Goal: Information Seeking & Learning: Learn about a topic

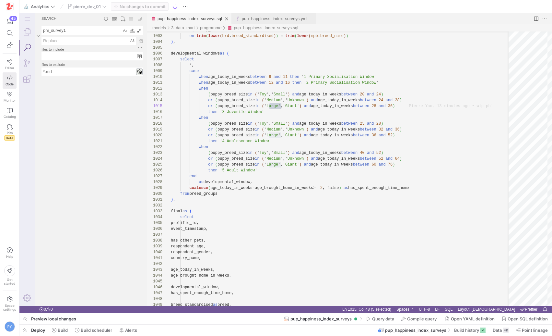
scroll to position [23, 110]
click at [83, 31] on textarea "phi_survey1" at bounding box center [82, 31] width 80 height 8
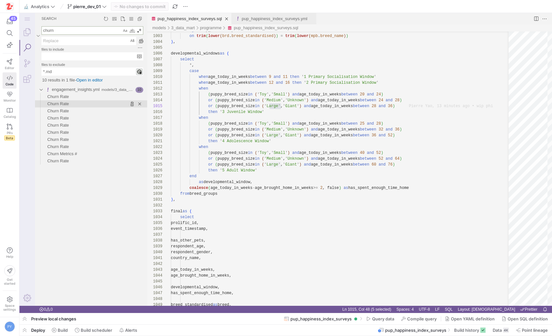
type textarea "churn"
click at [69, 102] on span "Churn Rate" at bounding box center [57, 103] width 21 height 5
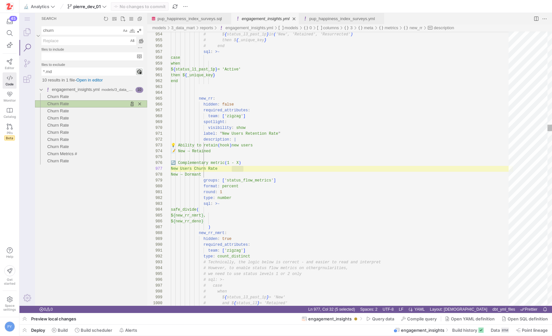
scroll to position [58, 73]
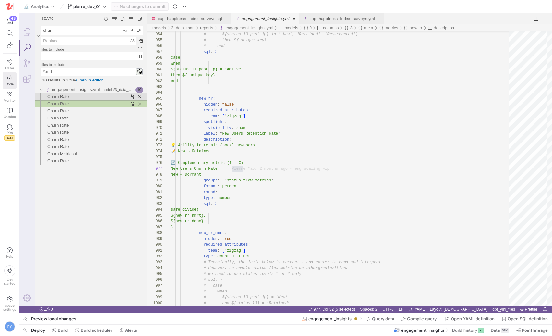
click at [83, 99] on span "Found '' at column 24 in line 'Churn Rate '" at bounding box center [108, 96] width 79 height 7
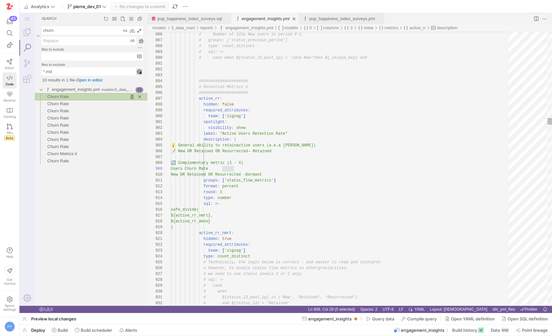
scroll to position [58, 63]
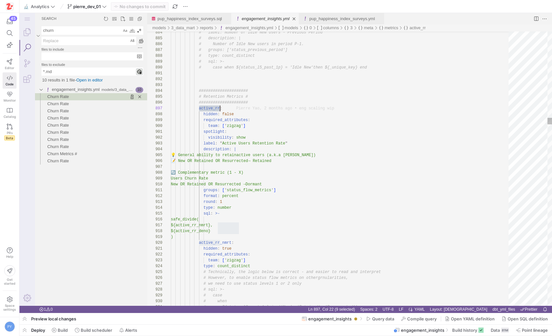
type textarea "spotlight: visibility: show label: " Active Users Retention Rate" description: …"
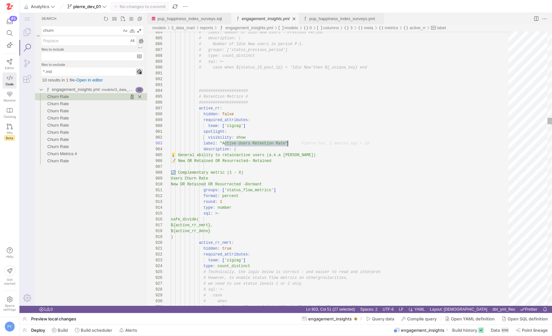
scroll to position [12, 117]
click at [30, 30] on link "Explorer (⇧⌘E)" at bounding box center [27, 32] width 16 height 16
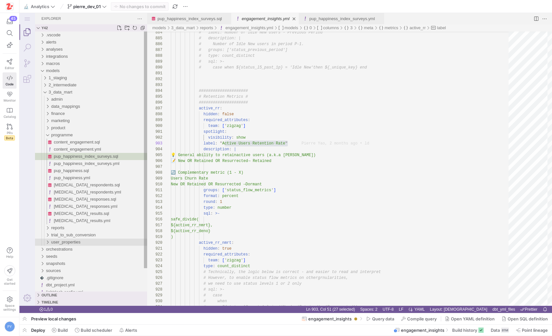
click at [72, 242] on span "user_properties" at bounding box center [65, 241] width 29 height 5
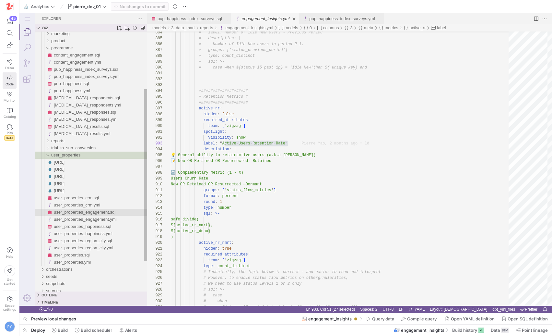
click at [88, 211] on span "user_properties_engagement.sql" at bounding box center [85, 212] width 62 height 5
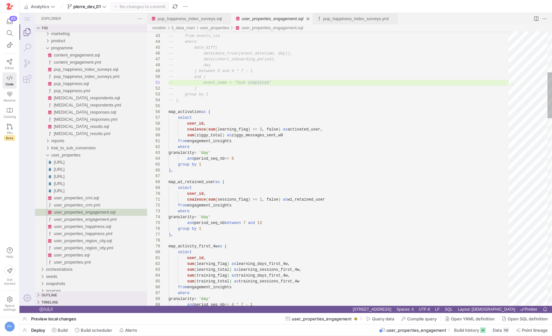
type textarea "from engagement_insights where granularity = 'day' and period_seq_nb <= 6 group…"
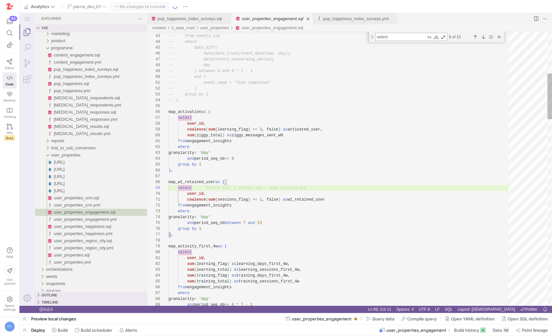
type textarea "r"
type textarea "coalesce(sum(sessions_flag) >= 1, false) as w1_retained_user from engagement_in…"
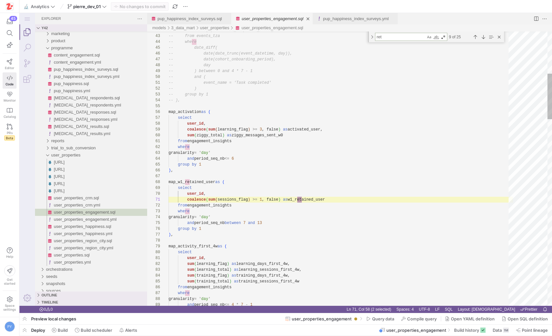
scroll to position [58, 136]
type textarea "retnetion"
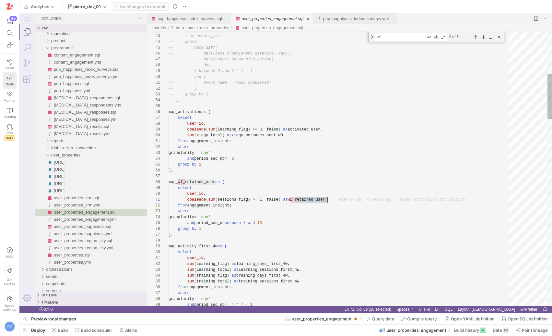
type textarea "w1_retained_user"
click at [482, 39] on div "Next Match (Enter)" at bounding box center [483, 36] width 7 height 7
type textarea "coalesce( mpw.w1_retained_user, false ) as w1_retained_user, -- mat.tasks_compl…"
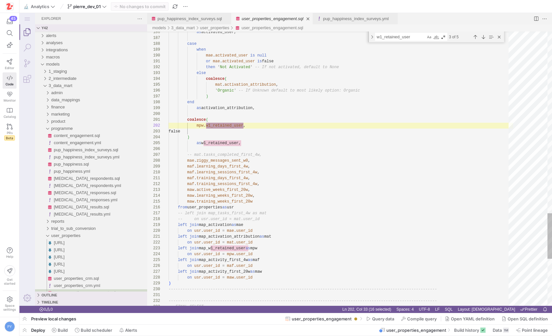
scroll to position [53, 91]
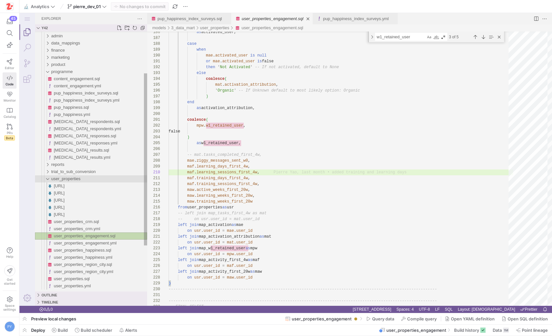
click at [78, 181] on div "user_properties" at bounding box center [99, 178] width 96 height 7
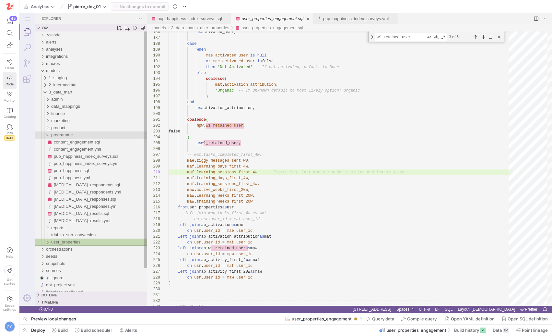
click at [63, 136] on span "programme" at bounding box center [61, 134] width 21 height 5
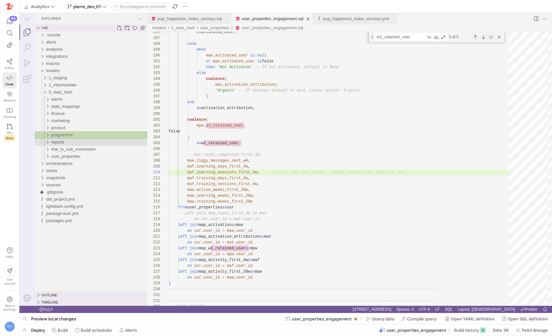
click at [75, 142] on div "reports" at bounding box center [99, 142] width 96 height 7
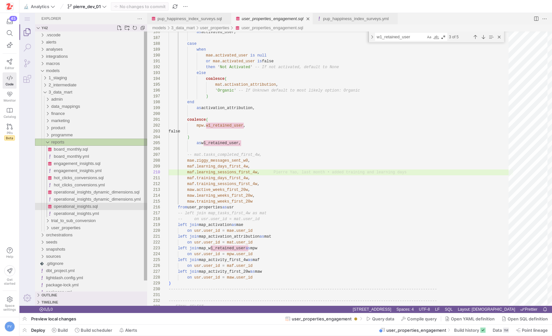
click at [80, 209] on div "operational_insights.sql" at bounding box center [100, 206] width 93 height 7
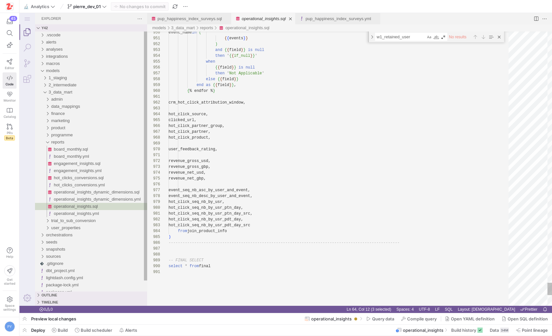
type textarea "revenue_gross_usd, revenue_gross_gbp, revenue_net_usd, revenue_net_gbp, event_s…"
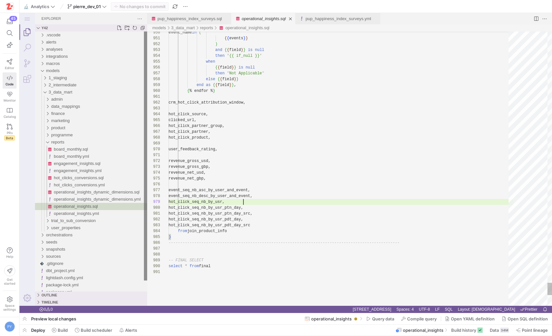
scroll to position [47, 75]
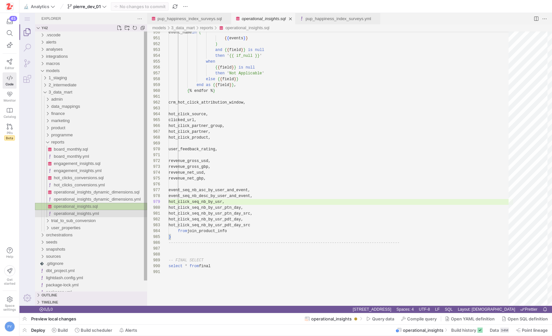
click at [80, 212] on span "operational_insights.yml" at bounding box center [76, 213] width 45 height 5
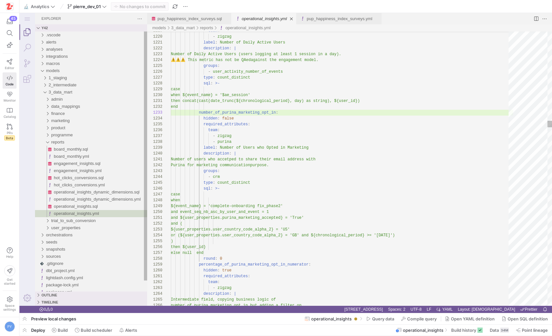
type textarea "groups: - crm type: count_distinct sql: >- case when ${event_name} = 'complete-…"
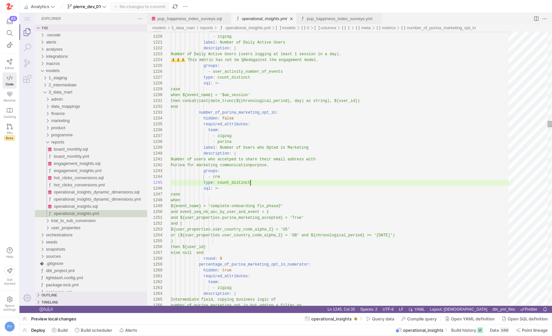
type textarea "fi"
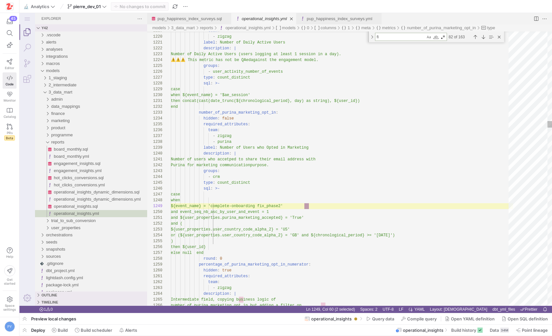
type textarea "- zigzag - purina label: Metrics Maturity from First App Open in Days descripti…"
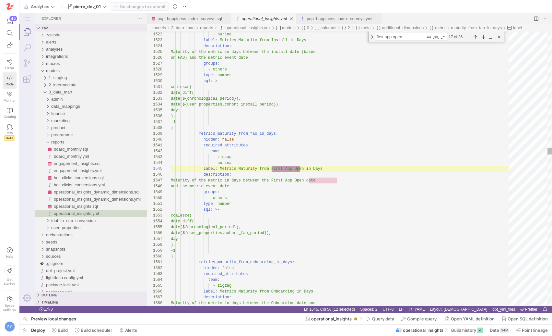
scroll to position [58, 134]
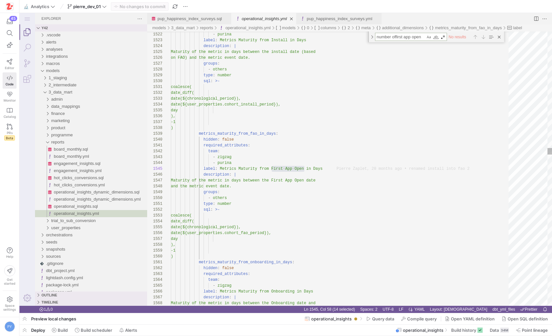
type textarea "number of first app open"
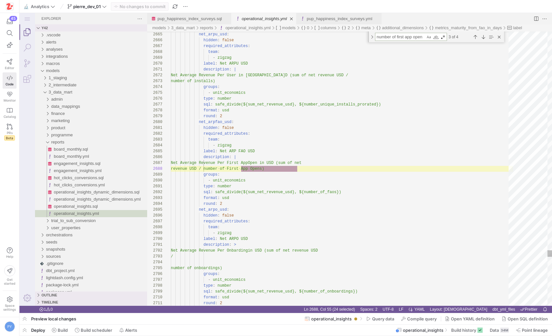
scroll to position [58, 127]
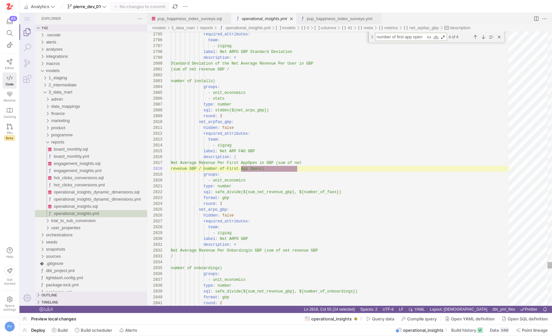
type textarea "- zigzag - purina label: Number of First App Opens description: | Number of Fir…"
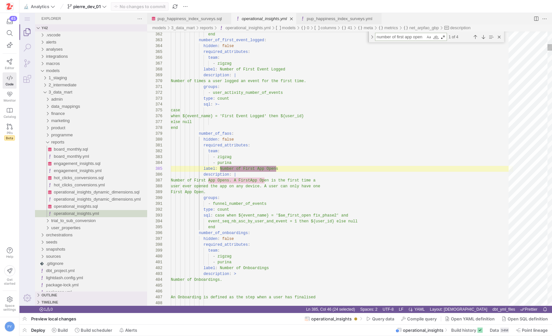
scroll to position [58, 105]
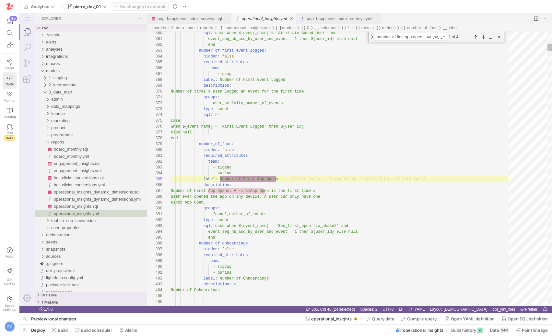
type textarea "number of first app open"
type textarea "sql: case when ${event_name} = '$ae_first_open fix_phase2' and event_seq_nb_asc…"
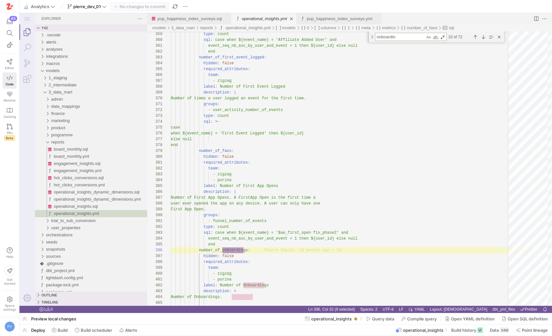
scroll to position [0, 75]
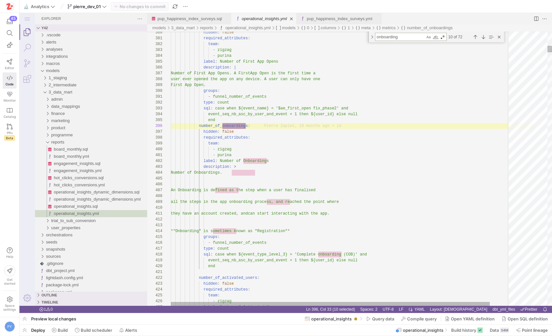
type textarea "onboarding"
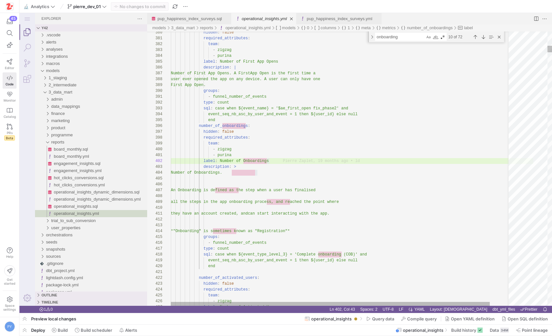
scroll to position [53, 73]
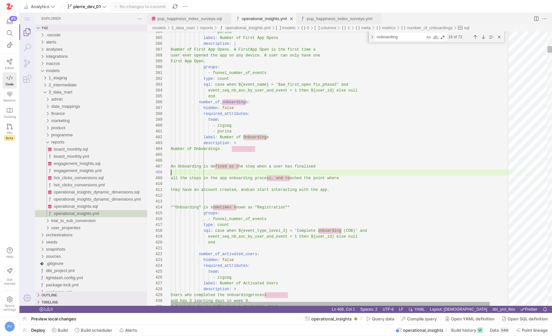
type textarea "description: > Number of Onboardings. An Onboarding is defined as the step when…"
type textarea "nu"
type textarea "*"Onboarding" is sometimes known as "Registration"* groups: - funnel_number_of_…"
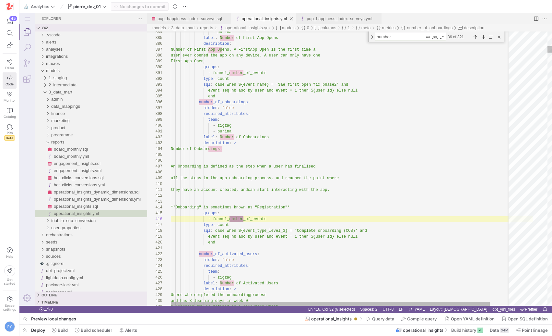
type textarea "number"
type textarea "hidden: false required_attributes: team: - zigzag label: Number of Activated Us…"
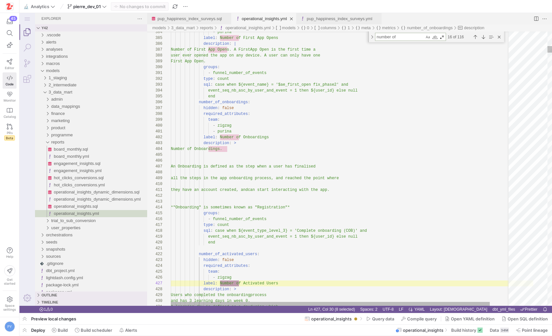
type textarea "number of"
type textarea "end number_of_subscriptions: hidden: false required_attributes: team: - zigzag …"
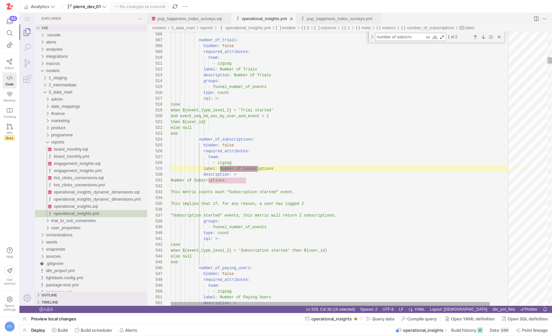
scroll to position [58, 87]
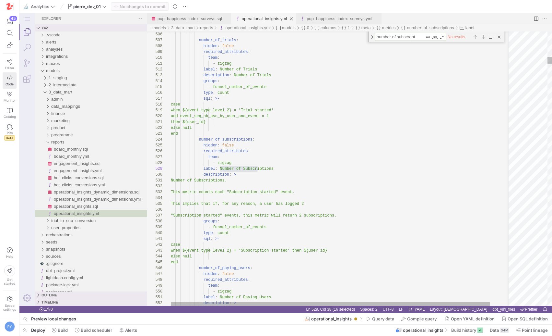
type textarea "number of subscropt"
type textarea "when ${event_type_level_2} = 'Subscription started' then ${user_id} else null e…"
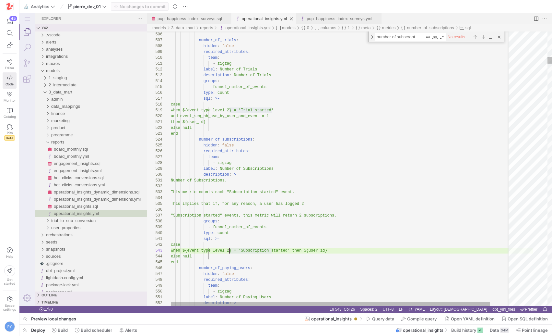
scroll to position [0, 54]
click at [397, 35] on textarea "number of subscropt" at bounding box center [400, 36] width 49 height 7
click at [401, 37] on textarea "number of subscropt" at bounding box center [400, 36] width 49 height 7
type textarea "number of"
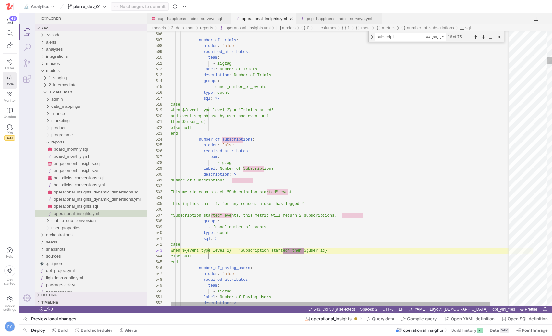
scroll to position [0, 141]
type textarea "subscription"
type textarea "Number of Unique Paying Users (New subscriptions or Renewals). If a logged mult…"
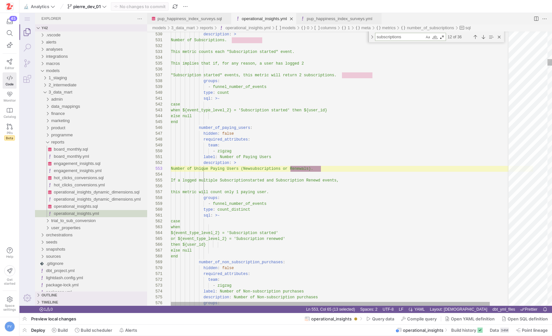
scroll to position [58, 150]
type textarea "subscriptions"
click at [474, 36] on div "Previous Match (⇧Enter)" at bounding box center [475, 36] width 7 height 7
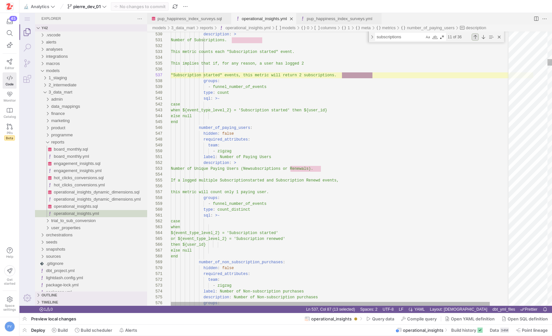
click at [474, 36] on div "Previous Match (⇧Enter)" at bounding box center [475, 36] width 7 height 7
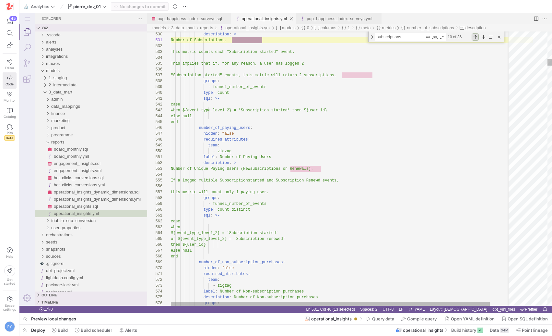
click at [474, 36] on div "Previous Match (⇧Enter)" at bounding box center [475, 36] width 7 height 7
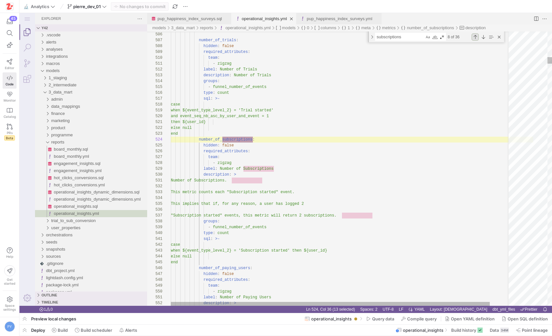
click at [474, 36] on div "Previous Match (⇧Enter)" at bounding box center [475, 36] width 7 height 7
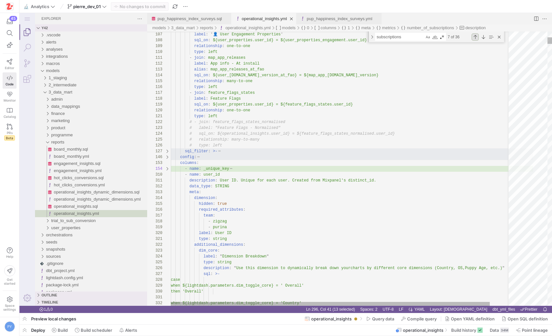
click at [474, 36] on div "Previous Match (⇧Enter)" at bounding box center [475, 36] width 7 height 7
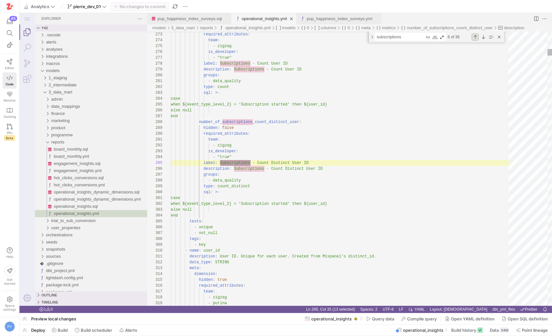
click at [474, 36] on div "Previous Match (⇧Enter)" at bounding box center [475, 36] width 7 height 7
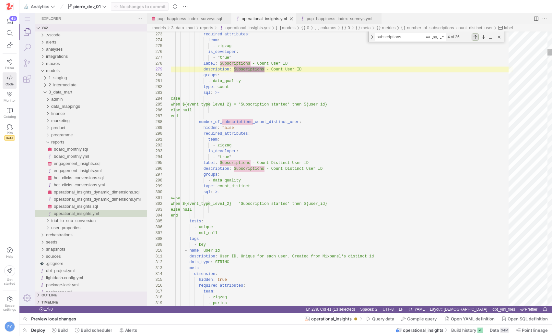
click at [474, 36] on div "Previous Match (⇧Enter)" at bounding box center [475, 36] width 7 height 7
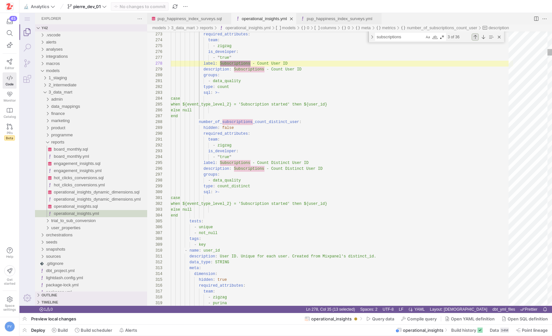
click at [474, 36] on div "Previous Match (⇧Enter)" at bounding box center [475, 36] width 7 height 7
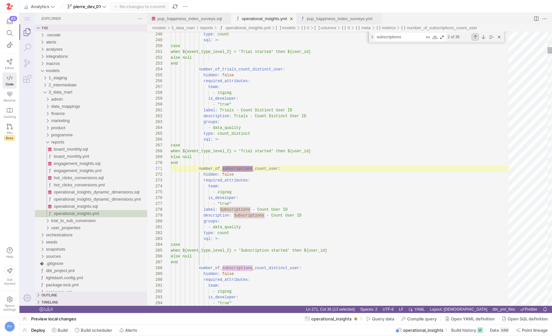
click at [474, 36] on div "Previous Match (⇧Enter)" at bounding box center [475, 36] width 7 height 7
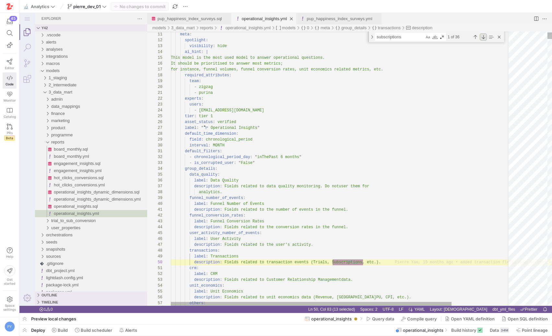
click at [484, 36] on div "Next Match (Enter)" at bounding box center [483, 36] width 7 height 7
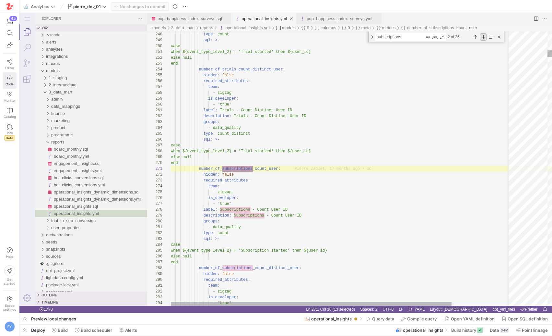
click at [484, 36] on div "Next Match (Enter)" at bounding box center [483, 36] width 7 height 7
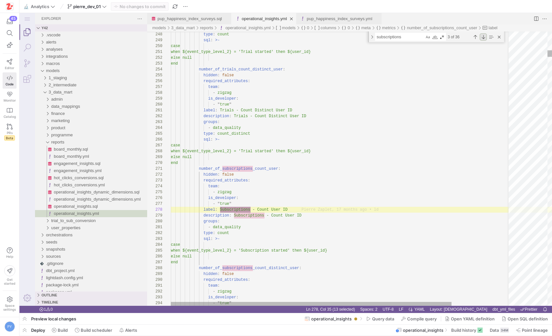
click at [484, 36] on div "Next Match (Enter)" at bounding box center [483, 36] width 7 height 7
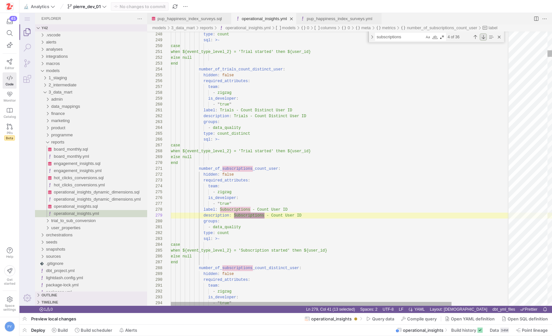
scroll to position [58, 94]
click at [484, 36] on div "Next Match (Enter)" at bounding box center [483, 36] width 7 height 7
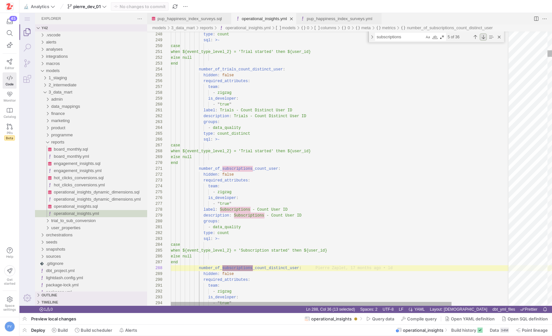
click at [484, 36] on div "Next Match (Enter)" at bounding box center [483, 36] width 7 height 7
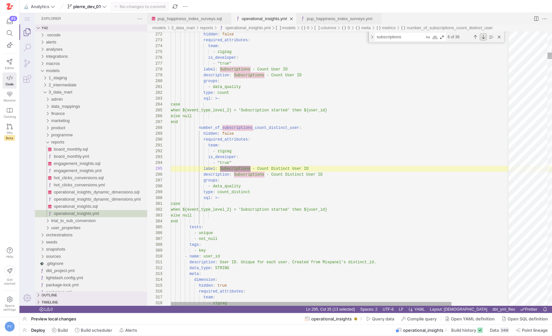
scroll to position [58, 80]
click at [484, 36] on div "Next Match (Enter)" at bounding box center [483, 36] width 7 height 7
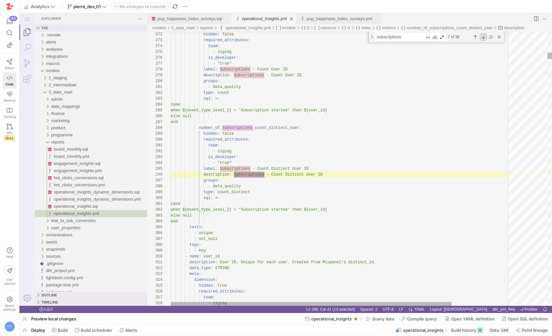
click at [484, 36] on div "Next Match (Enter)" at bounding box center [483, 36] width 7 height 7
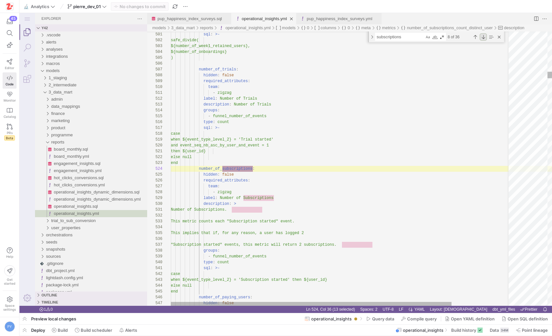
scroll to position [58, 82]
click at [484, 36] on div "Next Match (Enter)" at bounding box center [483, 36] width 7 height 7
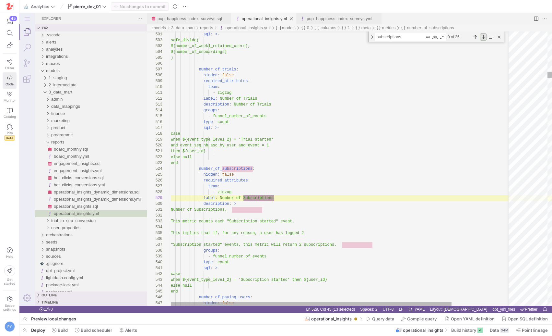
scroll to position [58, 103]
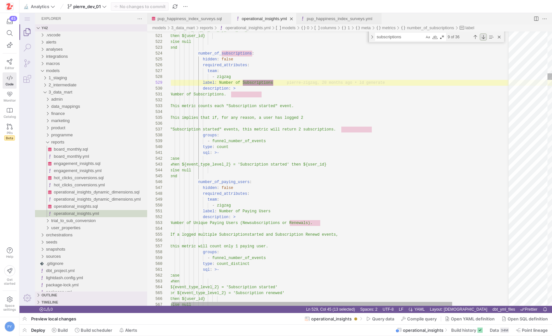
click at [483, 36] on div "Next Match (Enter)" at bounding box center [483, 36] width 7 height 7
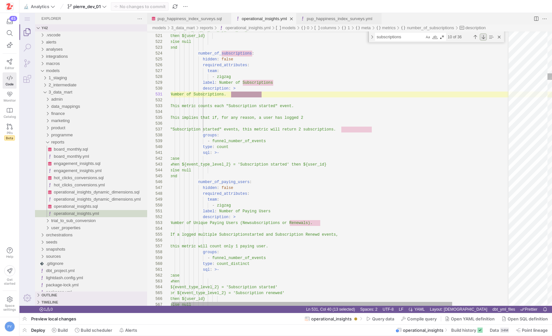
click at [483, 36] on div "Next Match (Enter)" at bounding box center [483, 36] width 7 height 7
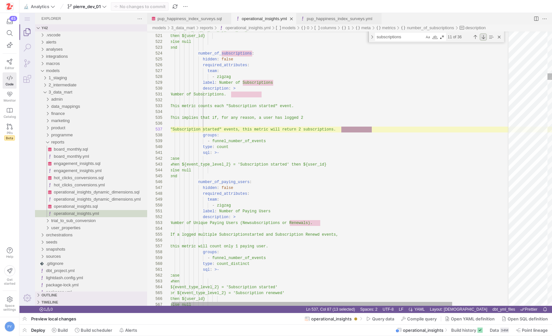
click at [483, 36] on div "Next Match (Enter)" at bounding box center [483, 36] width 7 height 7
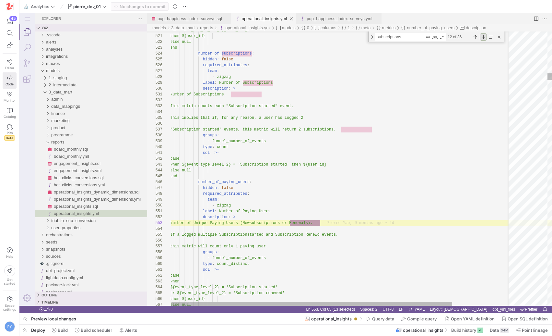
click at [483, 36] on div "Next Match (Enter)" at bounding box center [483, 36] width 7 height 7
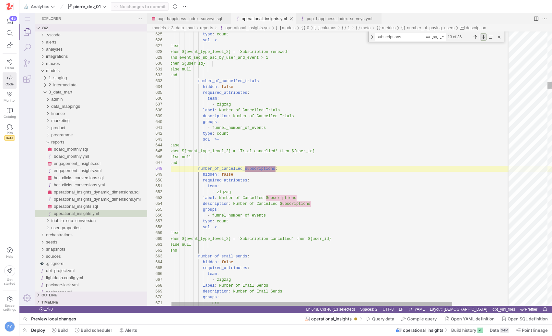
scroll to position [58, 105]
click at [483, 36] on div "Next Match (Enter)" at bounding box center [483, 36] width 7 height 7
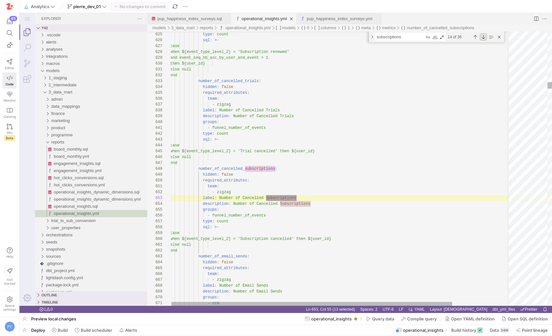
click at [483, 36] on div "Next Match (Enter)" at bounding box center [483, 36] width 7 height 7
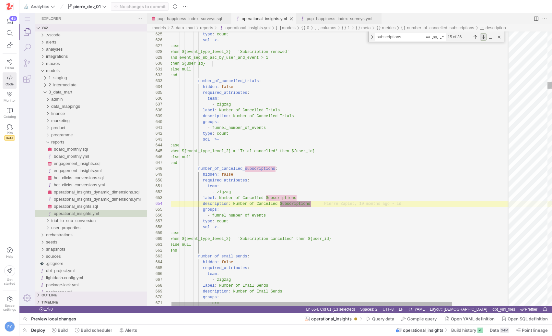
click at [483, 36] on div "Next Match (Enter)" at bounding box center [483, 36] width 7 height 7
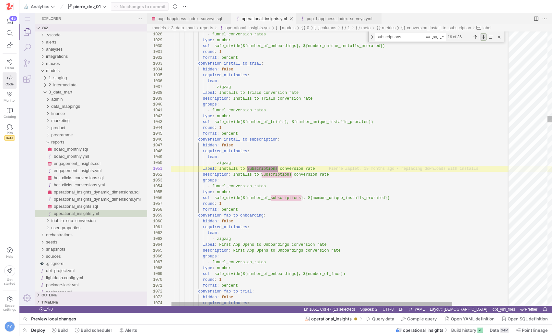
click at [483, 36] on div "Next Match (Enter)" at bounding box center [483, 36] width 7 height 7
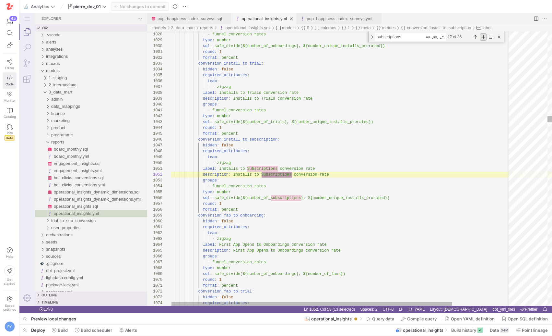
scroll to position [58, 122]
click at [483, 36] on div "Next Match (Enter)" at bounding box center [483, 36] width 7 height 7
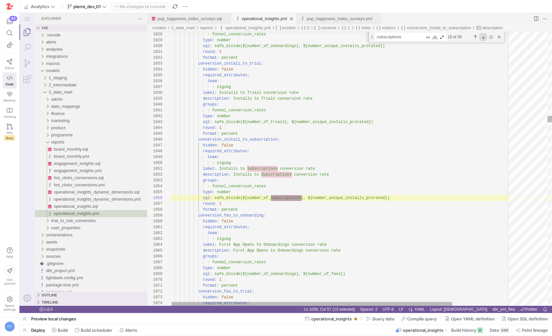
scroll to position [58, 131]
click at [483, 36] on div "Next Match (Enter)" at bounding box center [483, 36] width 7 height 7
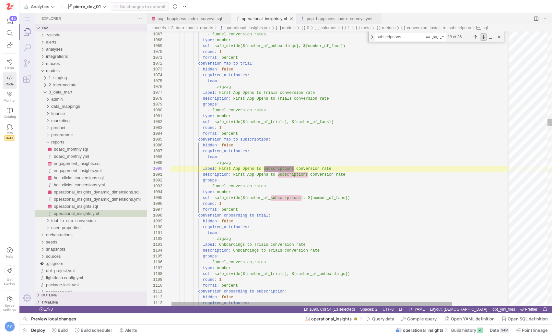
scroll to position [58, 124]
click at [477, 37] on div "Previous Match (⇧Enter)" at bounding box center [475, 36] width 7 height 7
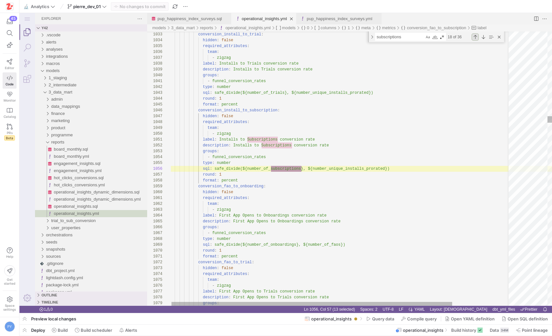
click at [477, 37] on div "Previous Match (⇧Enter)" at bounding box center [475, 36] width 7 height 7
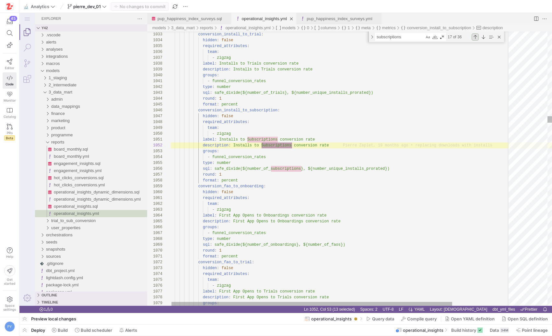
click at [477, 37] on div "Previous Match (⇧Enter)" at bounding box center [475, 36] width 7 height 7
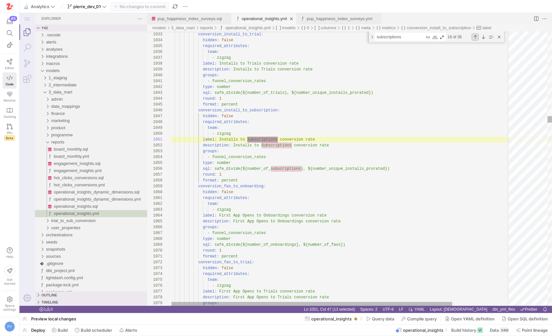
click at [477, 37] on div "Previous Match (⇧Enter)" at bounding box center [475, 36] width 7 height 7
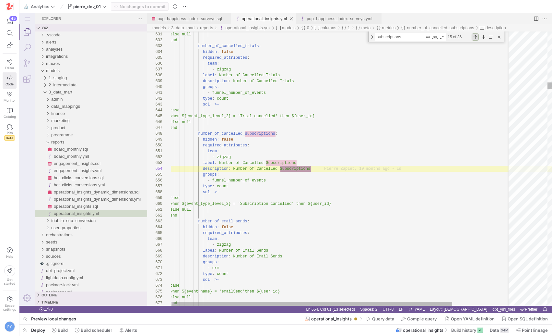
click at [476, 36] on div "Previous Match (⇧Enter)" at bounding box center [475, 36] width 7 height 7
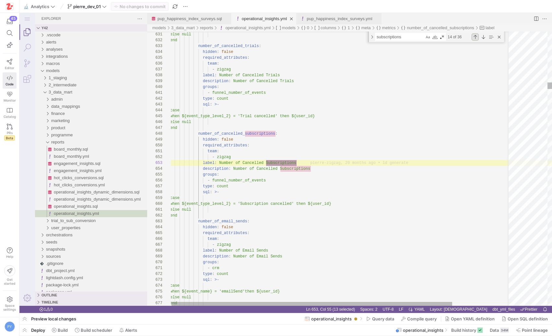
click at [476, 36] on div "Previous Match (⇧Enter)" at bounding box center [475, 36] width 7 height 7
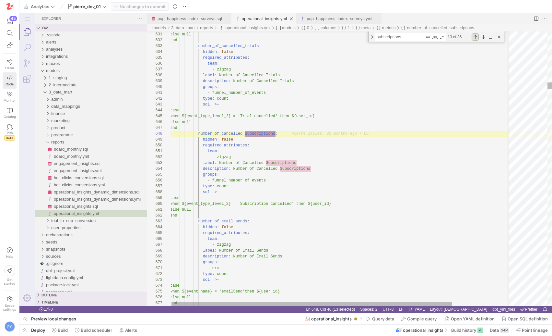
click at [476, 36] on div "Previous Match (⇧Enter)" at bounding box center [475, 36] width 7 height 7
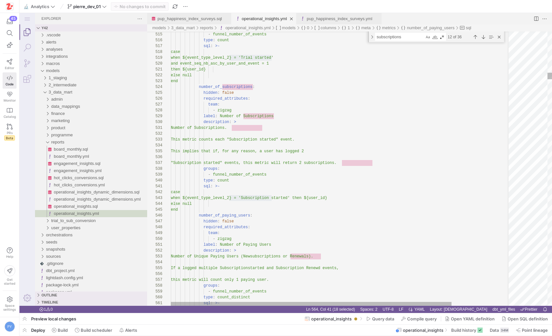
type textarea "hidden: false required_attributes: team: - zigzag label: Number of Subscription…"
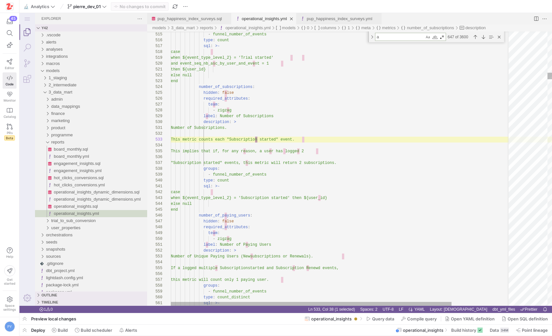
type textarea "ac"
type textarea "team: - zigzag label: Number of Tasks Completed description: > Number of Tasks …"
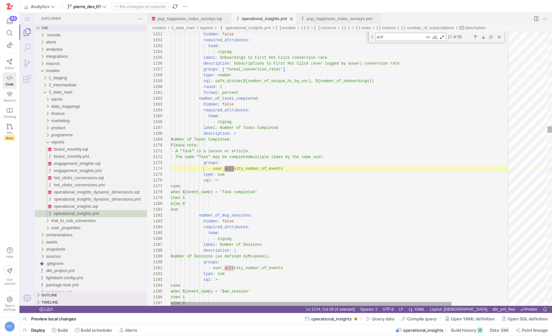
scroll to position [58, 63]
type textarea "activ"
type textarea "groups: - funnel_number_of_events type: count sql: case when ${event_type_level…"
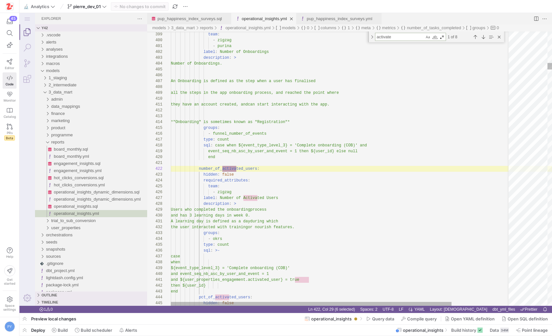
scroll to position [58, 70]
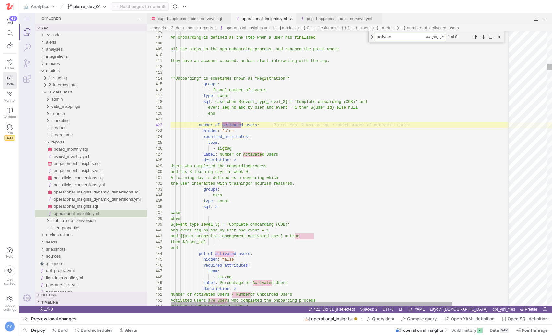
type textarea "activate"
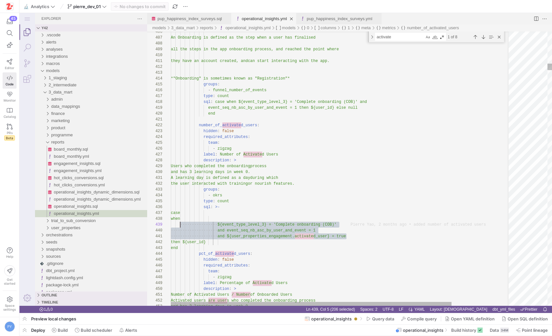
scroll to position [23, 0]
drag, startPoint x: 349, startPoint y: 237, endPoint x: 154, endPoint y: 223, distance: 194.8
click at [404, 41] on div "activate activate 1 of 8" at bounding box center [437, 36] width 136 height 11
click at [403, 38] on textarea "activate" at bounding box center [400, 36] width 49 height 7
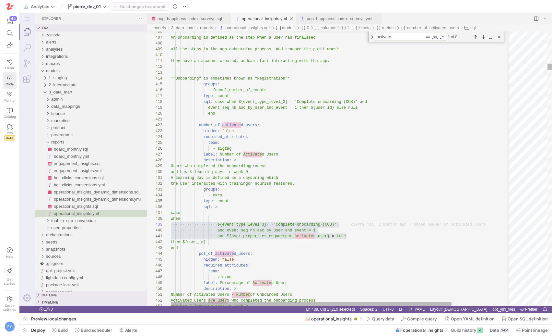
click at [403, 38] on textarea "activate" at bounding box center [400, 36] width 49 height 7
type textarea "hidden: false required_attributes: team: - zigzag label: Percentage of Activate…"
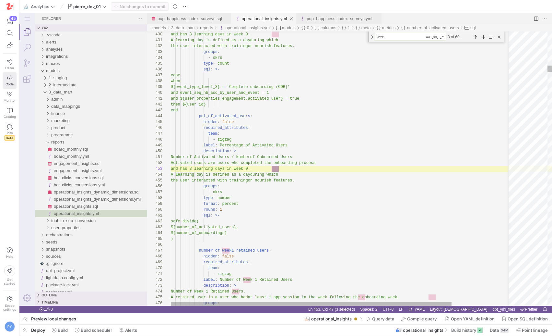
scroll to position [58, 110]
type textarea "week"
type textarea ") number_of_week1_retained_users: hidden: false required_attributes: team: - zi…"
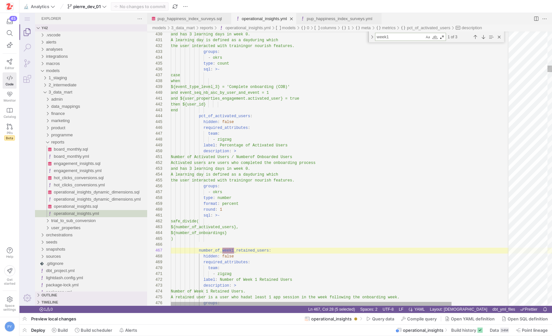
scroll to position [58, 63]
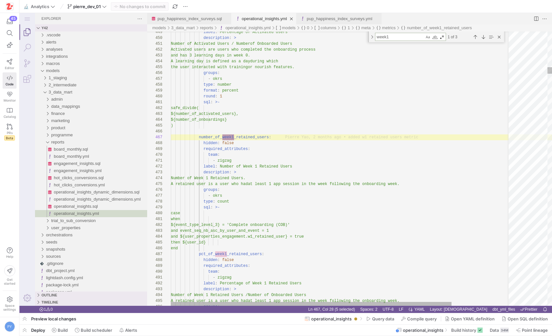
type textarea "week1"
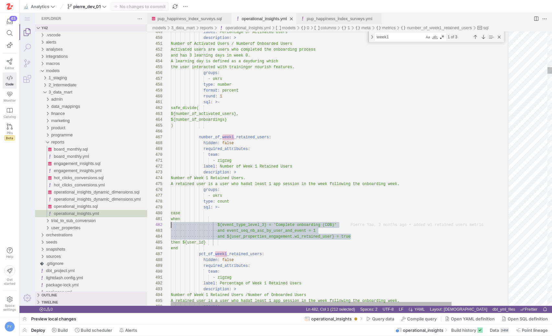
scroll to position [41, 0]
drag, startPoint x: 359, startPoint y: 235, endPoint x: 157, endPoint y: 226, distance: 202.6
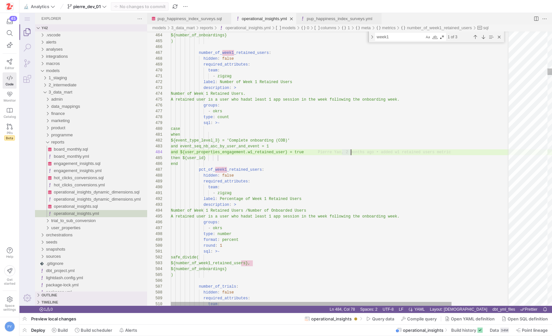
type textarea "A retained user is a user who had at least 1 app session in the week following …"
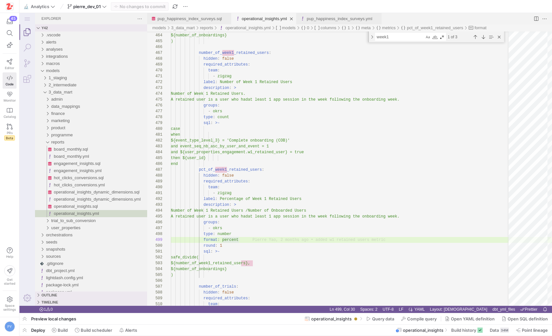
click at [407, 35] on textarea "week1" at bounding box center [400, 36] width 49 height 7
type textarea "h"
type textarea "when ${event_name} = 'pushOpen' then ${user_id} else null end number_of_hot_cli…"
type textarea "hot"
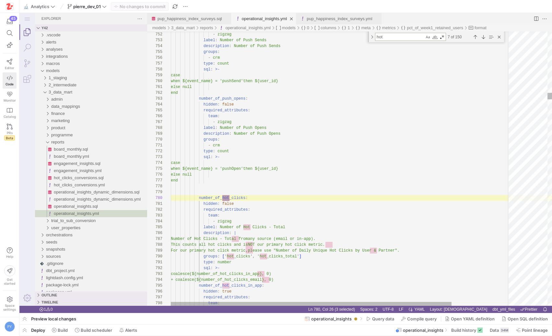
type textarea "label: Number of Hot Clicks - Total description: | Number of Hot Clicks - Total…"
type textarea "hot"
type textarea "label: Number of Hot Clicks - Total description: | Number of Hot Clicks - Total…"
type textarea "hot c"
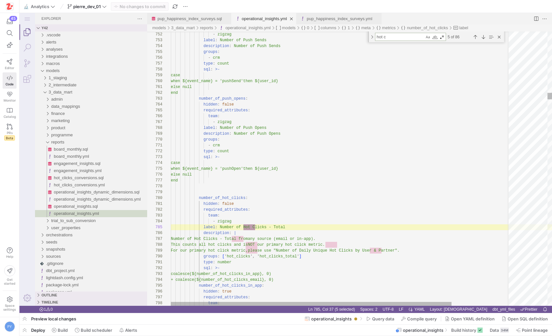
type textarea "label: Number of Hot Clicks - Total description: | Number of Hot Clicks - Total…"
type textarea "hot cl"
type textarea "label: Number of Hot Clicks - Total description: | Number of Hot Clicks - Total…"
type textarea "hot clic"
type textarea "label: Number of Hot Clicks - Total description: | Number of Hot Clicks - Total…"
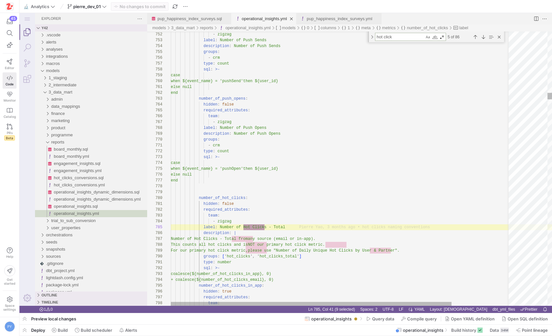
scroll to position [53, 94]
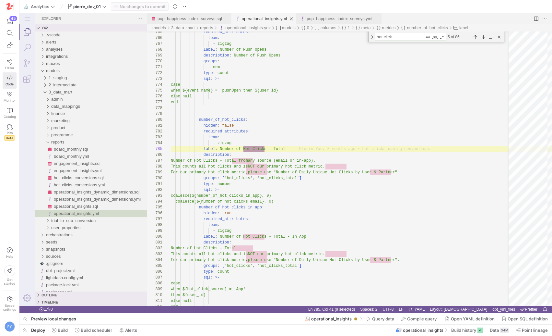
type textarea "hot click"
click at [73, 171] on span "engagement_insights.yml" at bounding box center [78, 170] width 48 height 5
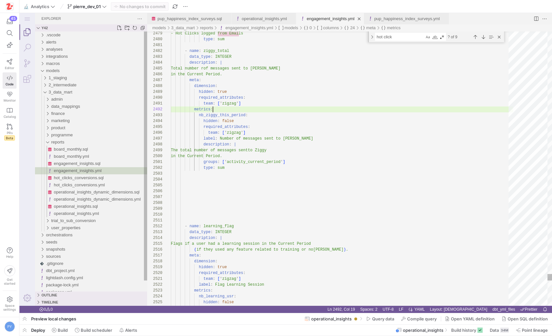
scroll to position [6, 42]
type textarea "groups: ['activity_current_period'] type: sum"
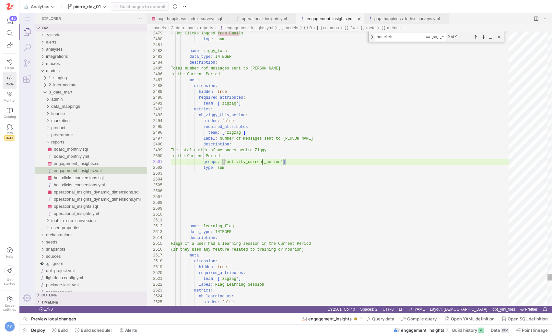
scroll to position [0, 91]
type textarea "activity_current_period"
type textarea "- name: learning_flag data_type: INTEGER description: | Flags if a user had a l…"
type textarea "a"
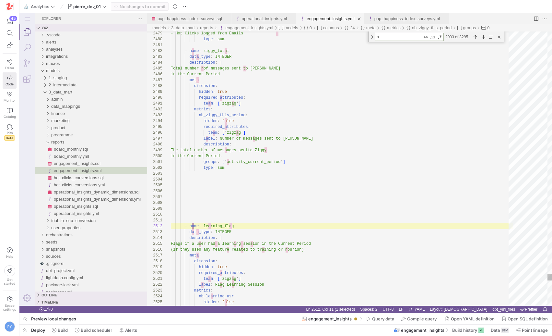
type textarea "team: ['zigzag'] label: Flag Learning Session metrics: nb_learning_usr: hidden:…"
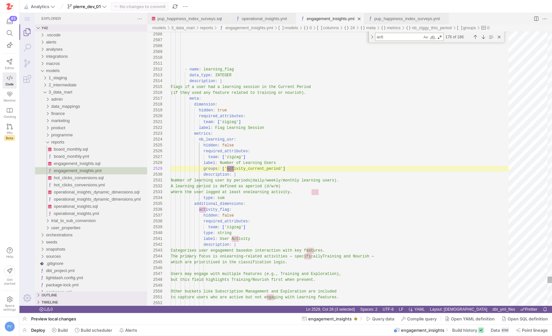
type textarea "activ"
type textarea "groups: ['status_previous_period', 'monthly_only'] type: count_distinct sql: >-…"
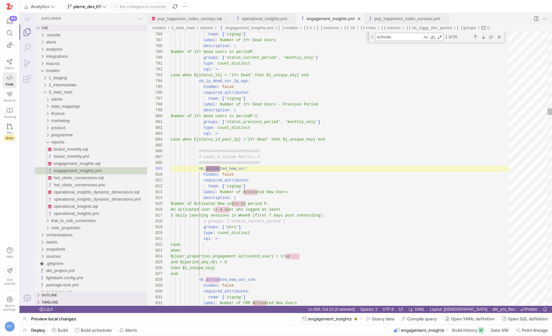
scroll to position [58, 54]
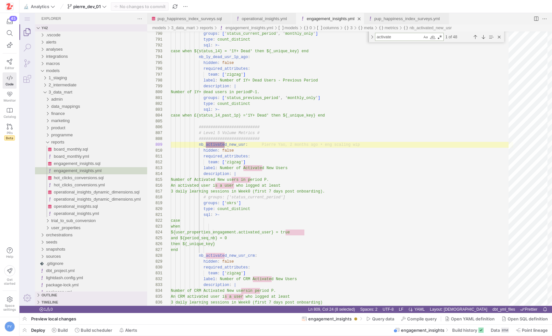
type textarea "activate"
type textarea "sql: >- case when ${user_properties_engagement.activated_user} = true and ${per…"
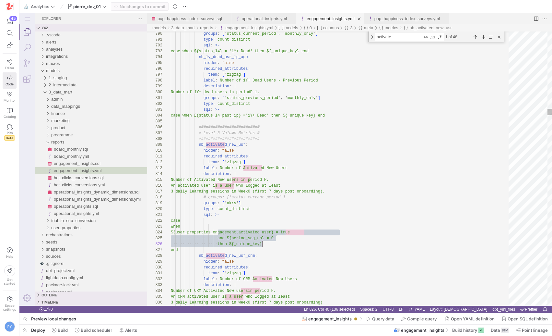
scroll to position [18, 91]
drag, startPoint x: 218, startPoint y: 231, endPoint x: 283, endPoint y: 241, distance: 66.2
click at [385, 39] on textarea "activate" at bounding box center [399, 36] width 47 height 7
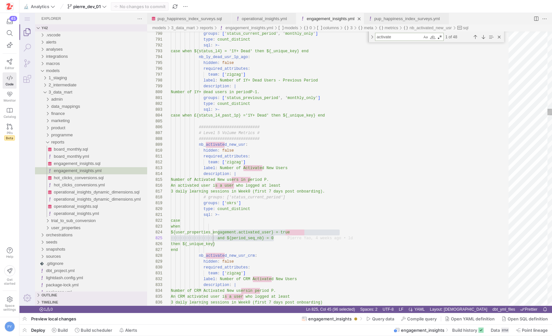
click at [385, 39] on textarea "activate" at bounding box center [399, 36] width 47 height 7
click at [251, 18] on link "operational_insights.yml" at bounding box center [264, 18] width 45 height 5
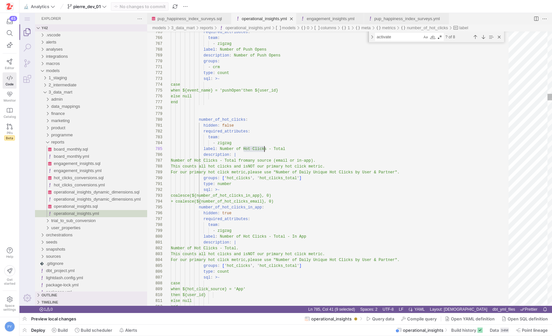
scroll to position [53, 35]
click at [385, 39] on textarea "activate" at bounding box center [399, 36] width 47 height 7
type textarea "version: 2 models: - name: operational_insights description: This model integra…"
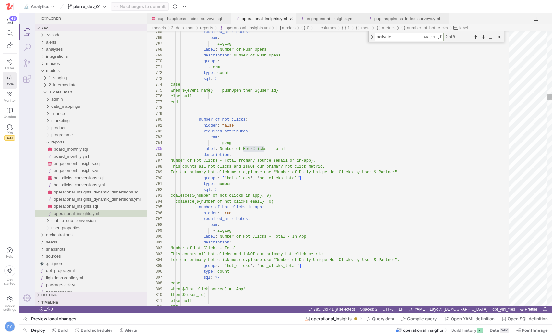
type textarea "h"
type textarea "meta: spotlight: visibility: hide ai_hint: | This model is the most used model …"
type textarea "ho"
type textarea "label: Statistics description: Fields related to statistics. tz_adjusted: label…"
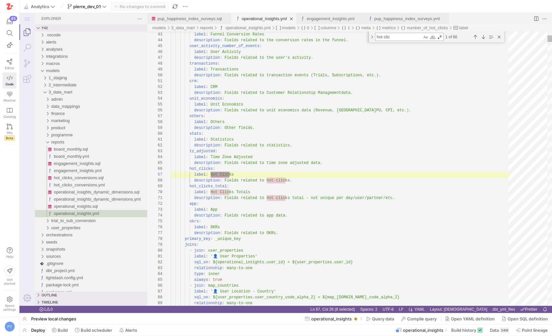
scroll to position [58, 61]
type textarea "hot click"
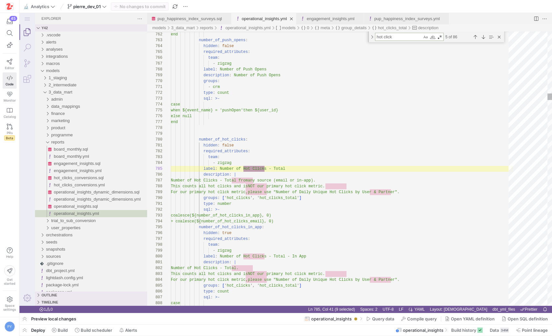
scroll to position [53, 94]
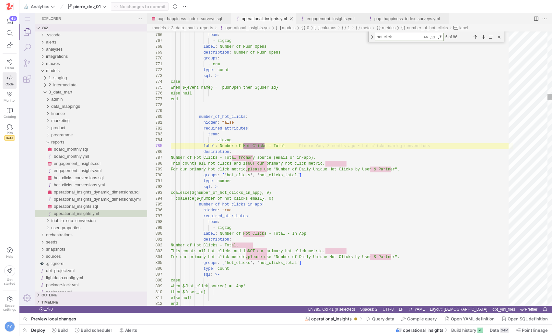
type textarea "label: Number of Hot Clicks - Total description: | Number of Hot Clicks - Total…"
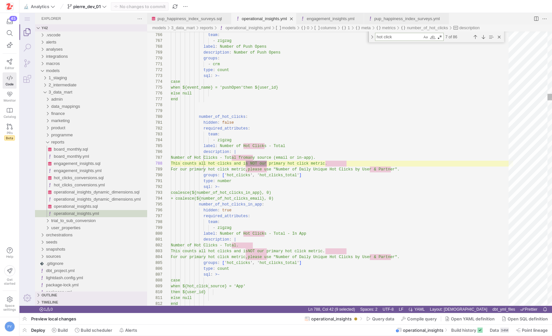
scroll to position [58, 176]
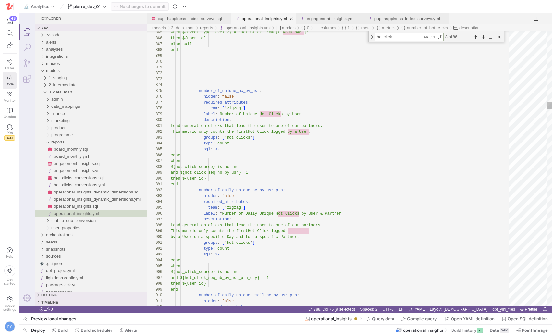
type textarea "hot click"
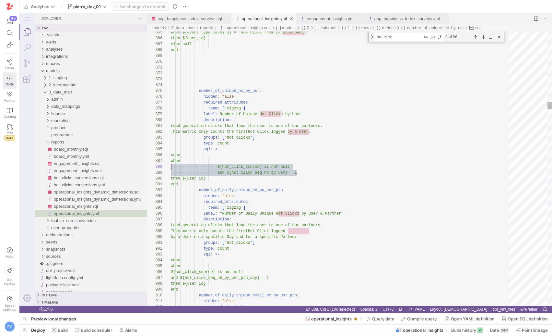
scroll to position [12, 0]
drag, startPoint x: 302, startPoint y: 172, endPoint x: 166, endPoint y: 163, distance: 136.2
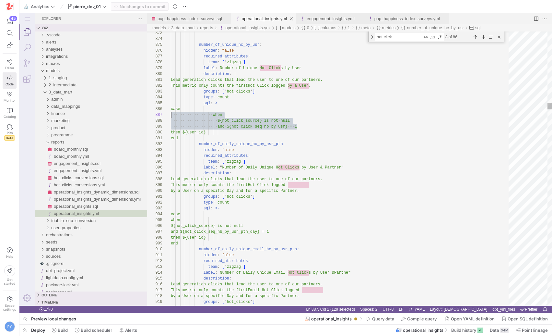
scroll to position [23, 126]
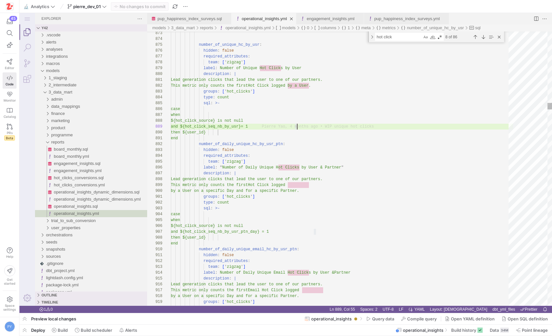
type textarea "when ${hot_click_source} is not null and ${hot_click_seq_nb_by_usr_ptn_day} = 1…"
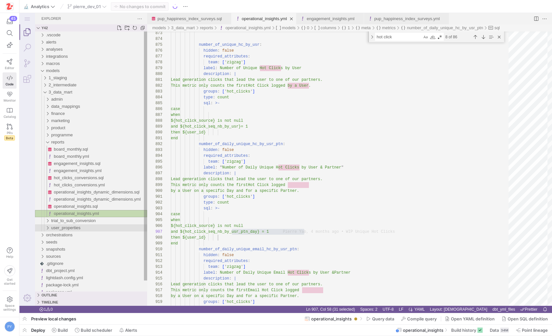
click at [79, 229] on span "user_properties" at bounding box center [65, 227] width 29 height 5
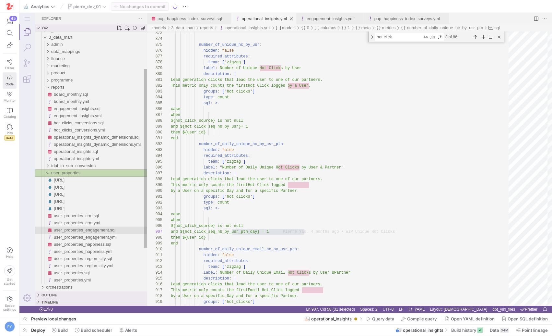
click at [99, 231] on span "user_properties_engagement.sql" at bounding box center [85, 229] width 62 height 5
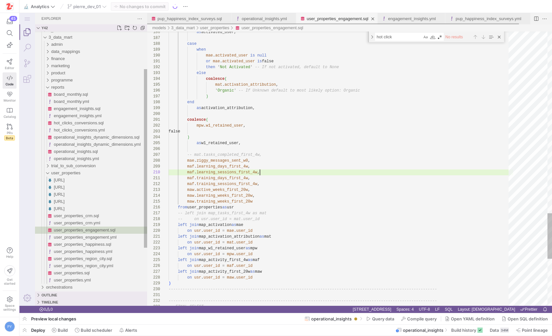
scroll to position [53, 91]
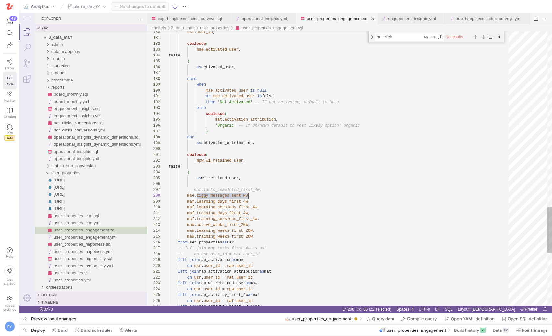
click at [23, 46] on link "Search (⇧⌘F)" at bounding box center [27, 48] width 16 height 16
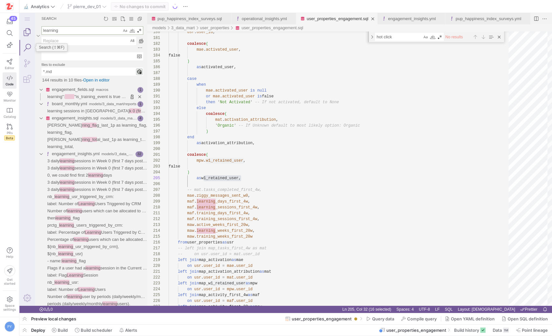
type textarea "learning"
click at [27, 34] on link "Explorer (⇧⌘E)" at bounding box center [27, 32] width 16 height 16
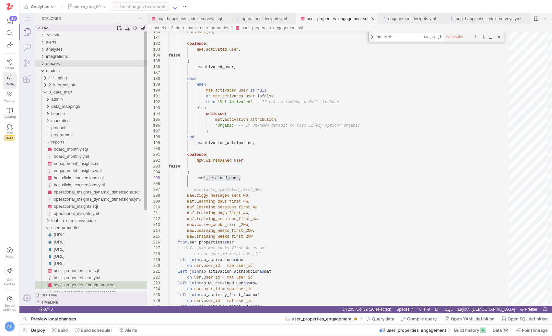
click at [51, 64] on span "macros" at bounding box center [53, 63] width 14 height 5
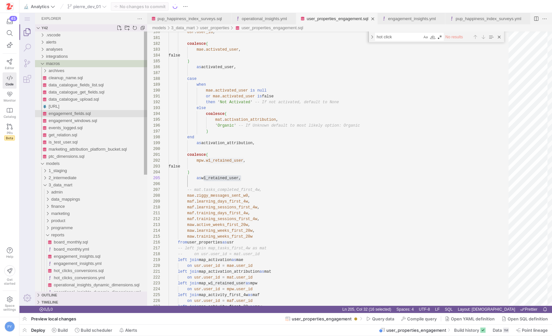
click at [93, 116] on div "engagement_fields.sql" at bounding box center [98, 113] width 99 height 7
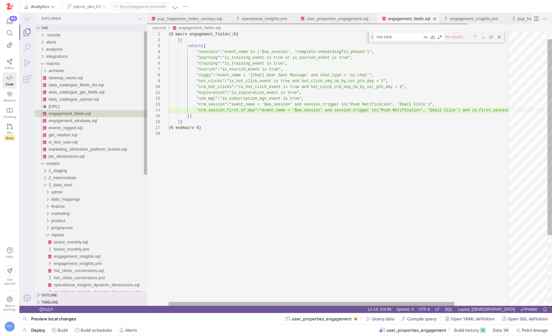
scroll to position [41, 152]
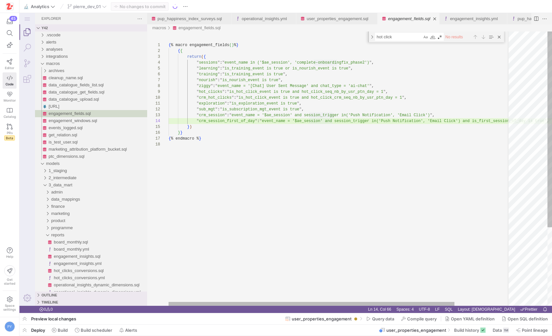
type textarea "{% macro engagement_fields() %} {{ return({ "sessions": "event_name in ('$ae_se…"
click at [336, 79] on div "{ % macro engagement_fields ( ) % } { { return ( { " sessions " : " event_name …" at bounding box center [374, 223] width 410 height 384
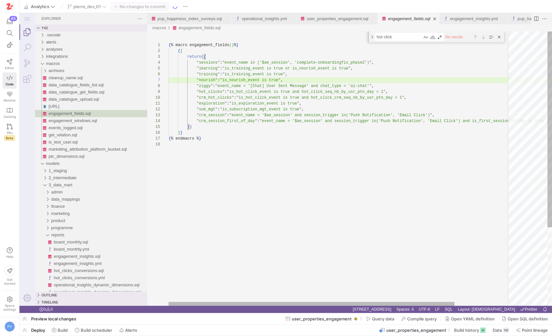
click at [292, 79] on div "{ % macro engagement_fields ( ) % } { { return ( { " sessions " : " event_name …" at bounding box center [374, 223] width 410 height 384
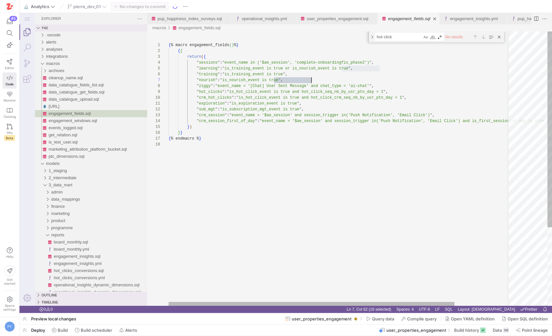
scroll to position [35, 143]
